Goal: Information Seeking & Learning: Learn about a topic

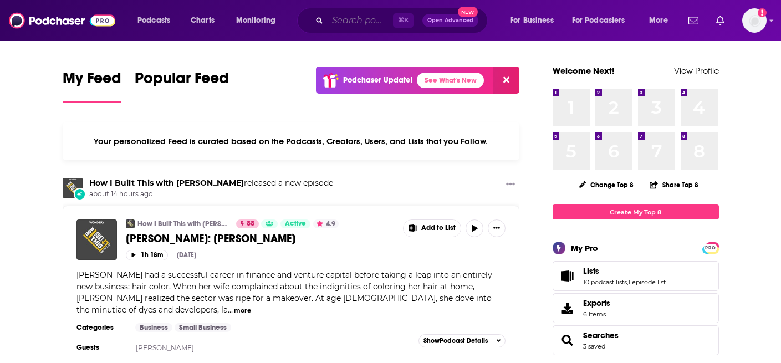
click at [343, 21] on input "Search podcasts, credits, & more..." at bounding box center [360, 21] width 65 height 18
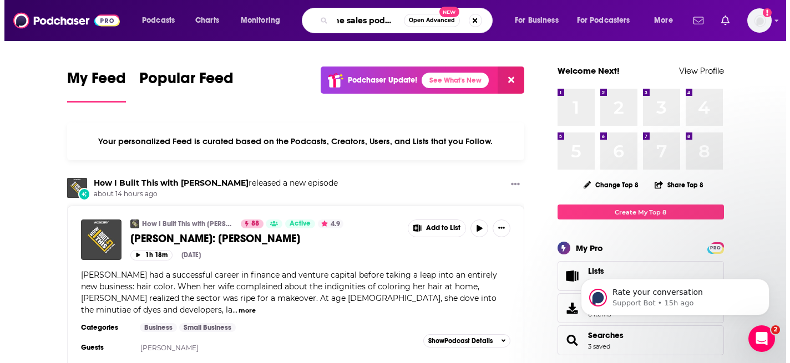
scroll to position [0, 9]
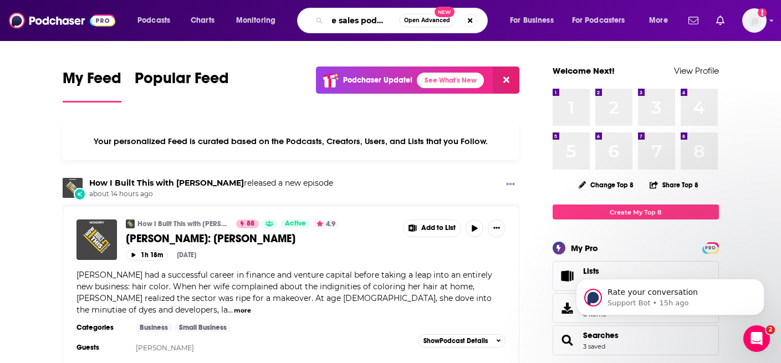
type input "the sales podcast"
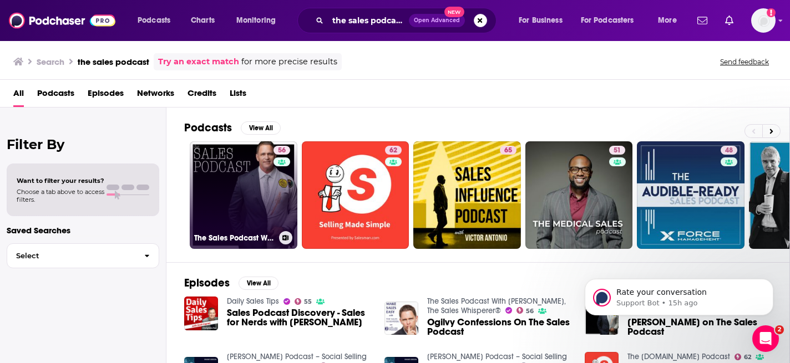
click at [255, 188] on link "56 The Sales Podcast With [PERSON_NAME], The Sales Whisperer®" at bounding box center [244, 195] width 108 height 108
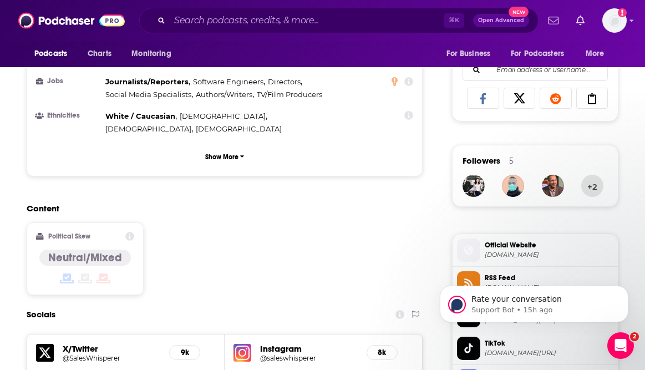
scroll to position [710, 0]
